Goal: Entertainment & Leisure: Consume media (video, audio)

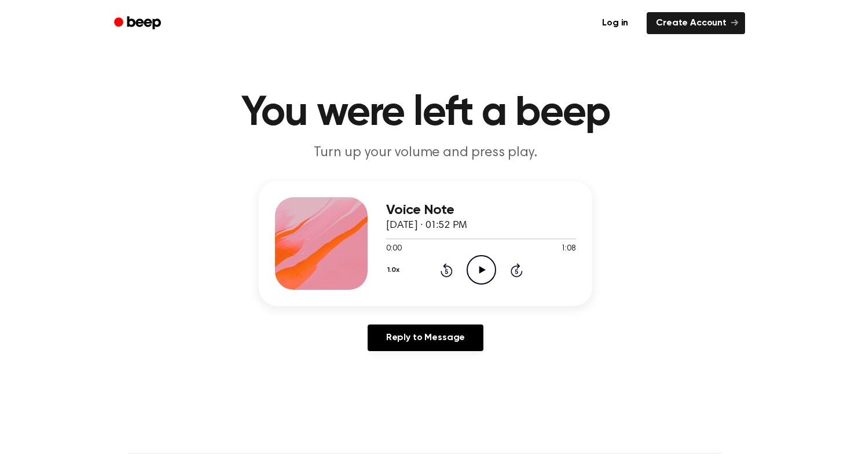
click at [490, 269] on icon "Play Audio" at bounding box center [482, 270] width 30 height 30
click at [482, 277] on icon "Play Audio" at bounding box center [482, 270] width 30 height 30
click at [467, 269] on icon "Play Audio" at bounding box center [482, 270] width 30 height 30
click at [480, 284] on icon "Play Audio" at bounding box center [482, 270] width 30 height 30
